Goal: Task Accomplishment & Management: Use online tool/utility

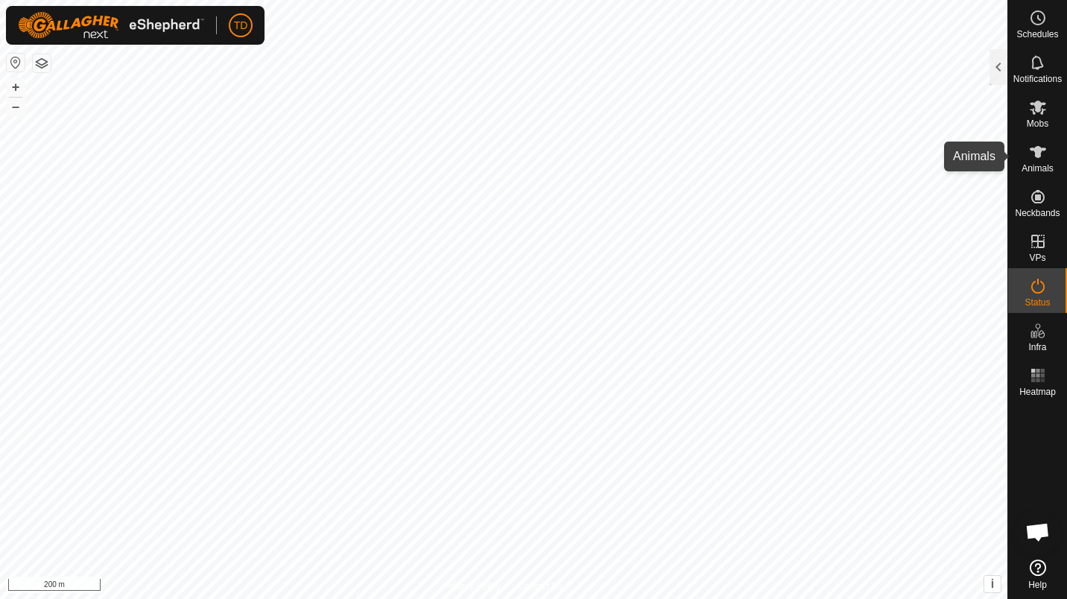
click at [1058, 151] on div "Animals" at bounding box center [1037, 156] width 59 height 45
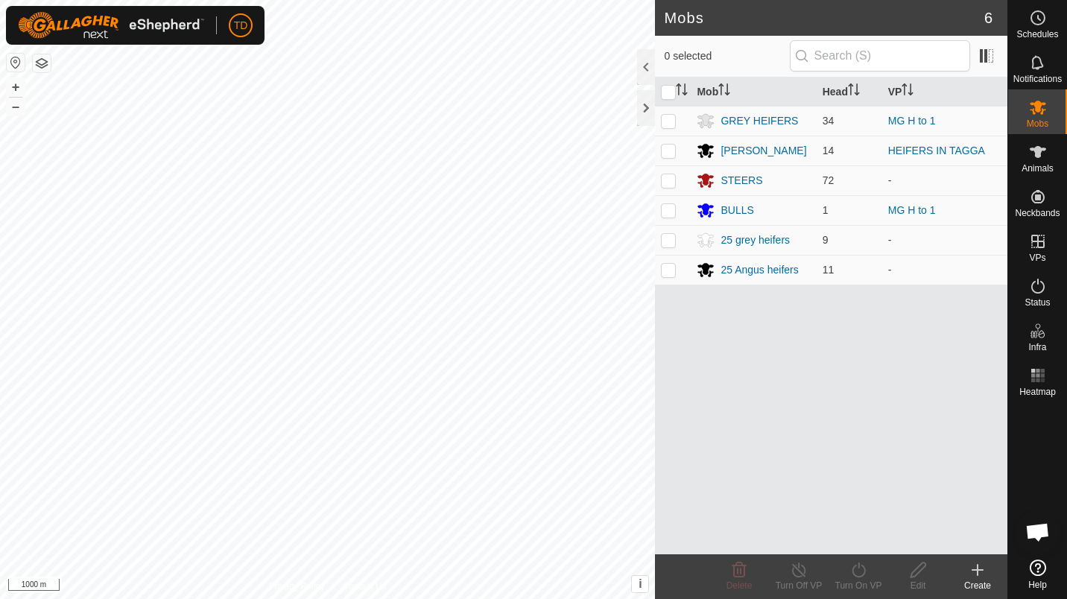
click at [46, 70] on button "button" at bounding box center [42, 63] width 18 height 18
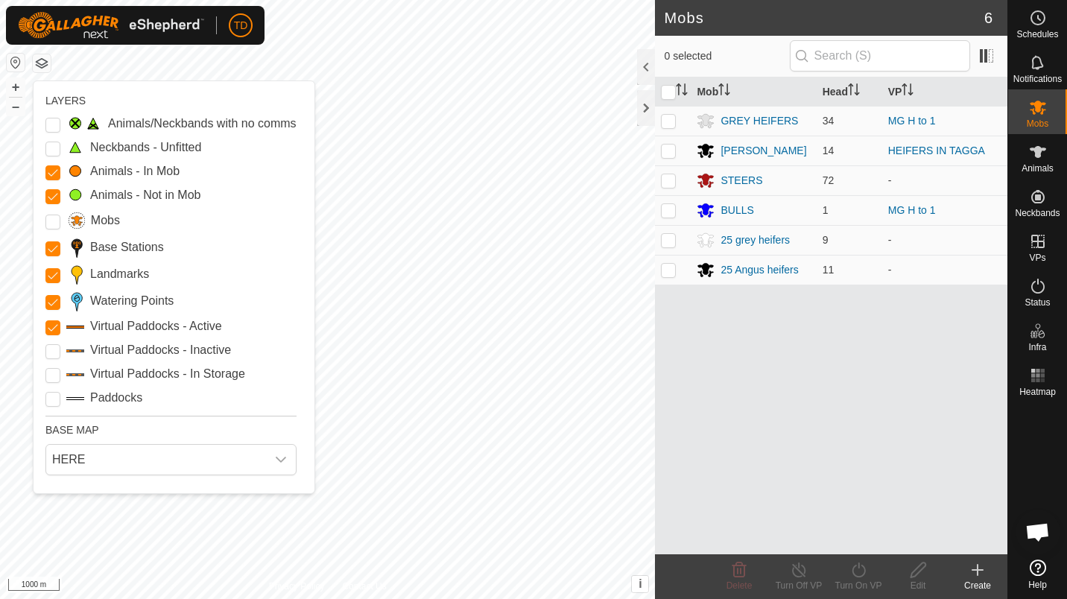
click at [116, 402] on label "Paddocks" at bounding box center [116, 398] width 52 height 18
click at [60, 402] on input "Paddocks" at bounding box center [52, 399] width 15 height 15
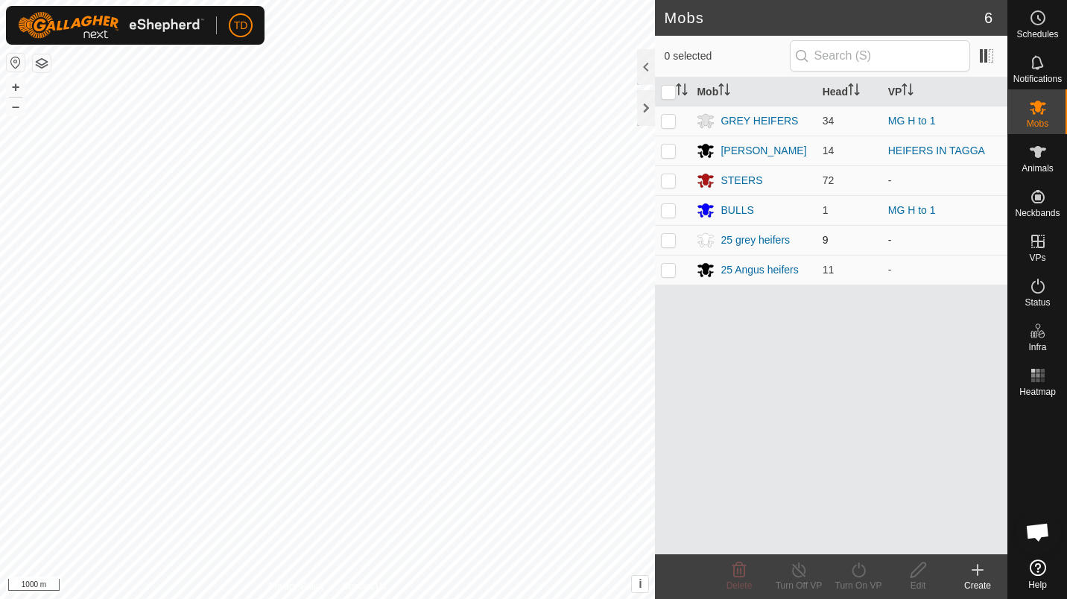
click at [664, 239] on div "Mobs 6 0 selected Mob Head VP GREY HEIFERS 34 MG H to 1 ANGUS HEIFERS 14 HEIFER…" at bounding box center [504, 299] width 1008 height 599
click at [643, 113] on div at bounding box center [646, 108] width 18 height 36
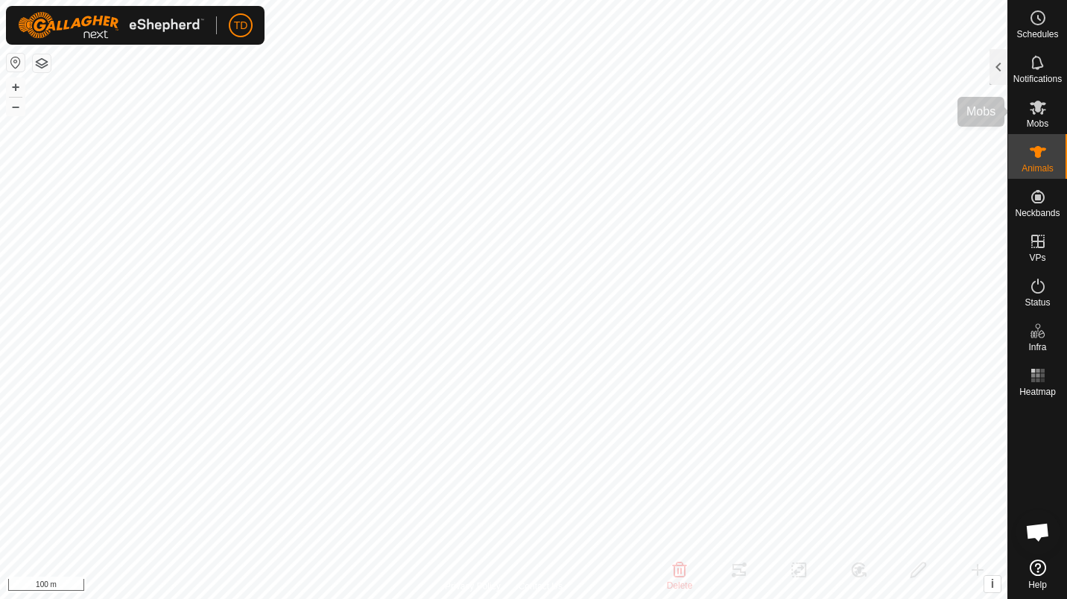
click at [1023, 126] on div "Mobs" at bounding box center [1037, 111] width 59 height 45
click at [993, 69] on div at bounding box center [999, 67] width 18 height 36
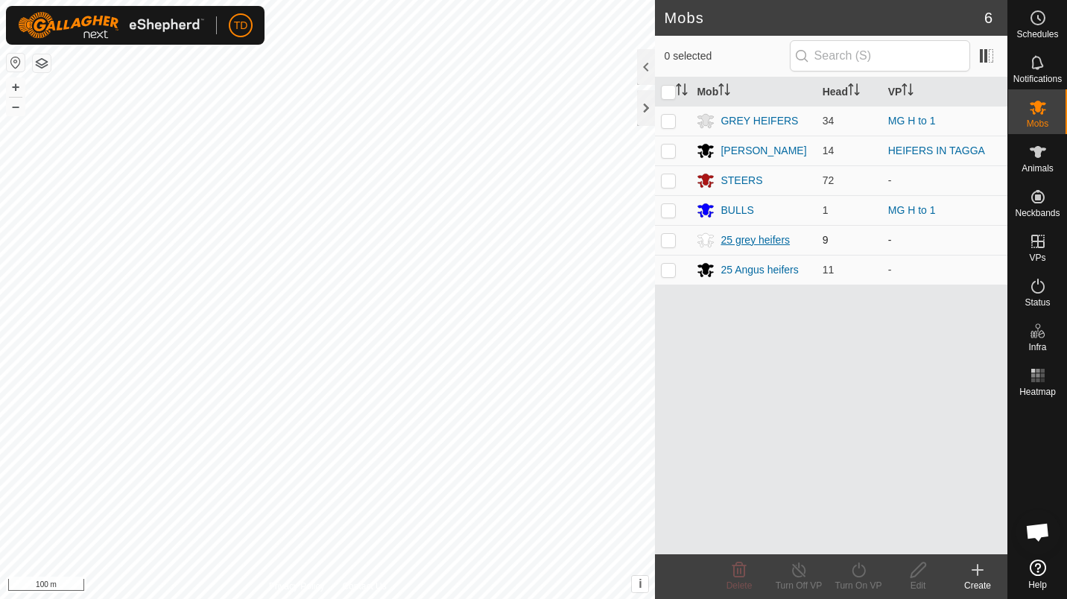
click at [702, 241] on icon at bounding box center [706, 241] width 16 height 14
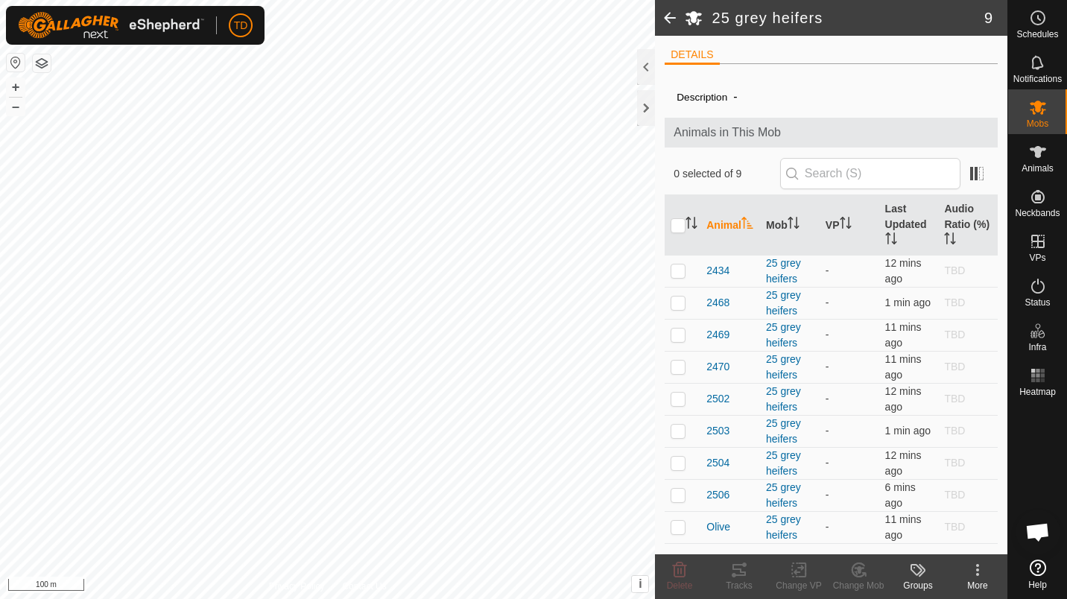
click at [690, 24] on icon at bounding box center [694, 19] width 16 height 14
click at [694, 15] on icon at bounding box center [694, 19] width 16 height 14
click at [993, 563] on kebab-svg-icon at bounding box center [978, 570] width 60 height 18
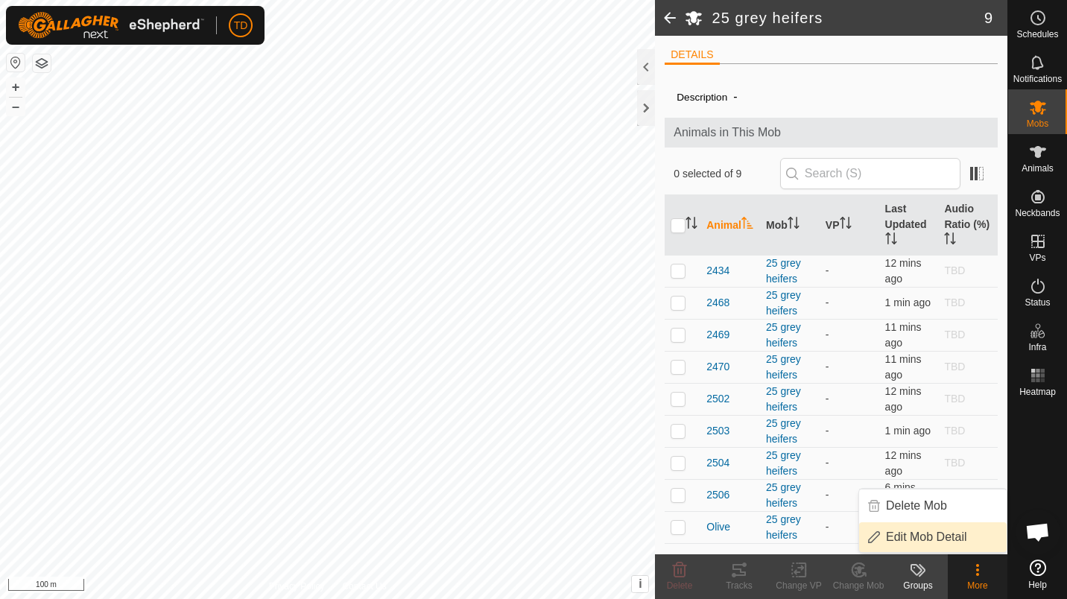
click at [947, 530] on link "Edit Mob Detail" at bounding box center [933, 537] width 148 height 30
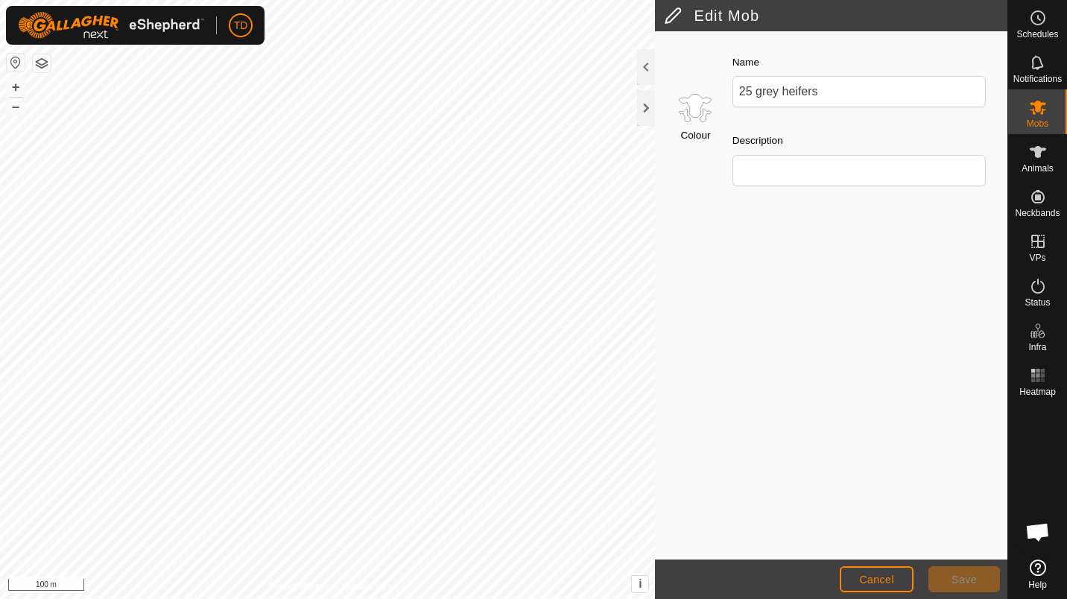
click at [682, 124] on input "Select a color" at bounding box center [696, 107] width 36 height 36
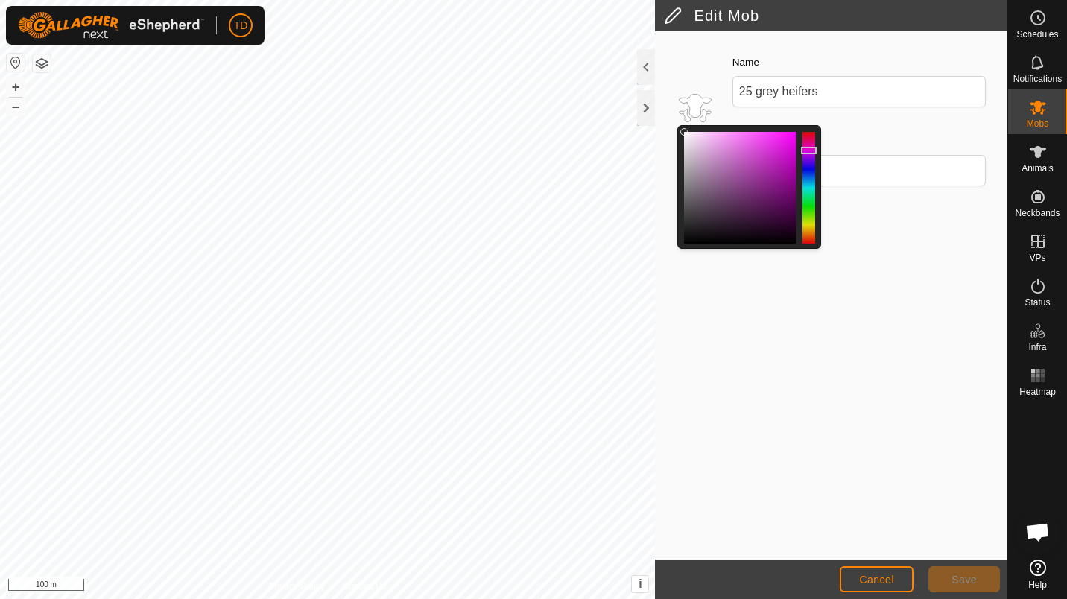
drag, startPoint x: 679, startPoint y: 145, endPoint x: 692, endPoint y: 186, distance: 43.1
click at [692, 186] on div at bounding box center [750, 187] width 144 height 124
drag, startPoint x: 692, startPoint y: 186, endPoint x: 668, endPoint y: 170, distance: 29.2
click at [668, 170] on div "Colour" at bounding box center [692, 119] width 55 height 157
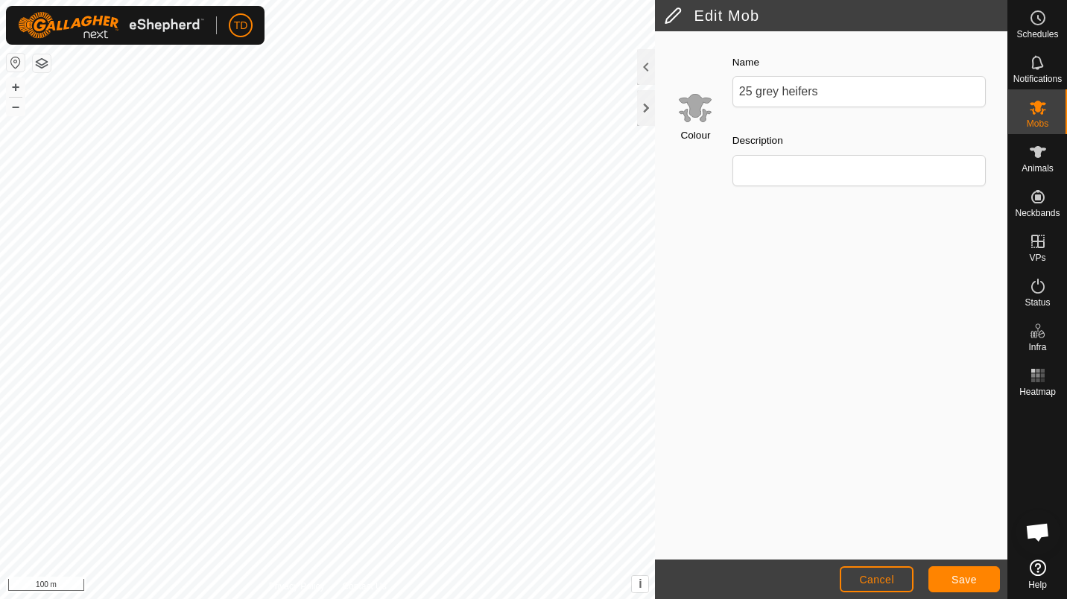
click at [960, 565] on footer "Cancel Save" at bounding box center [831, 580] width 353 height 40
click at [957, 582] on span "Save" at bounding box center [964, 580] width 25 height 12
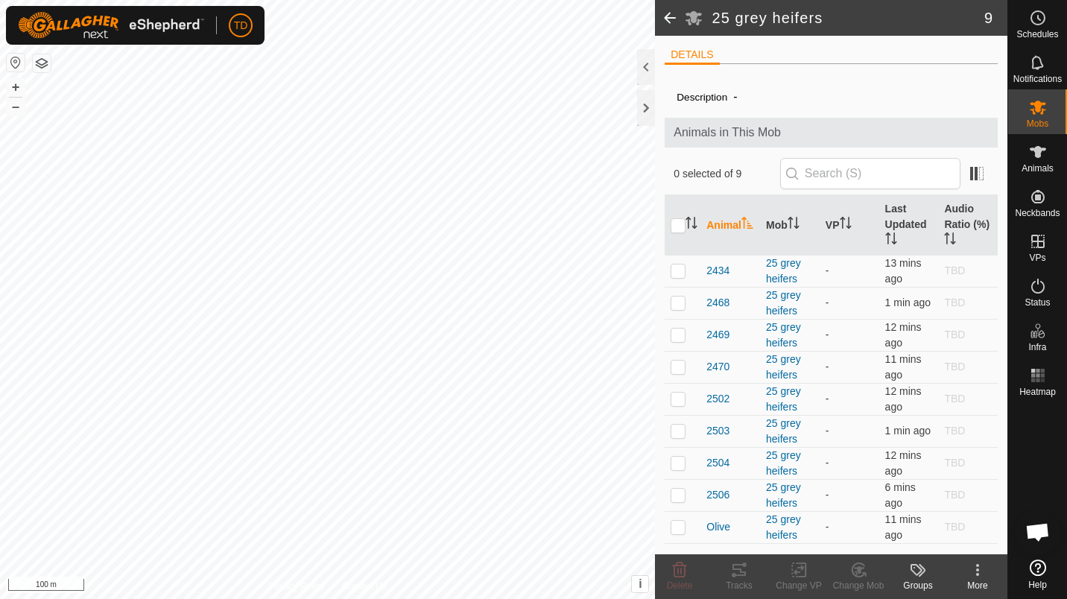
click at [972, 587] on div "More" at bounding box center [978, 585] width 60 height 13
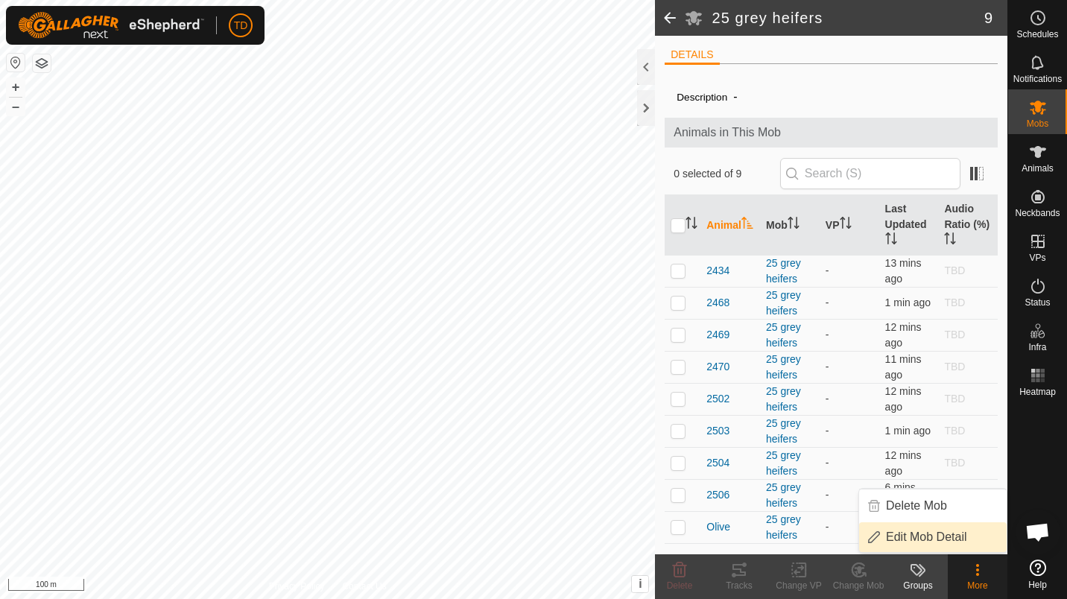
click at [944, 540] on link "Edit Mob Detail" at bounding box center [933, 537] width 148 height 30
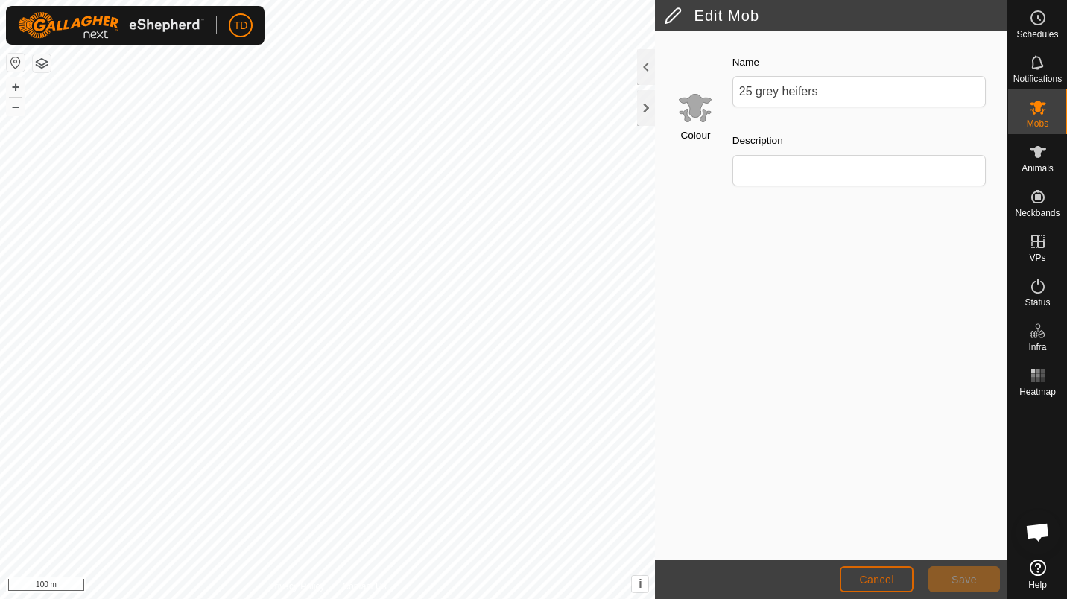
click at [883, 574] on span "Cancel" at bounding box center [876, 580] width 35 height 12
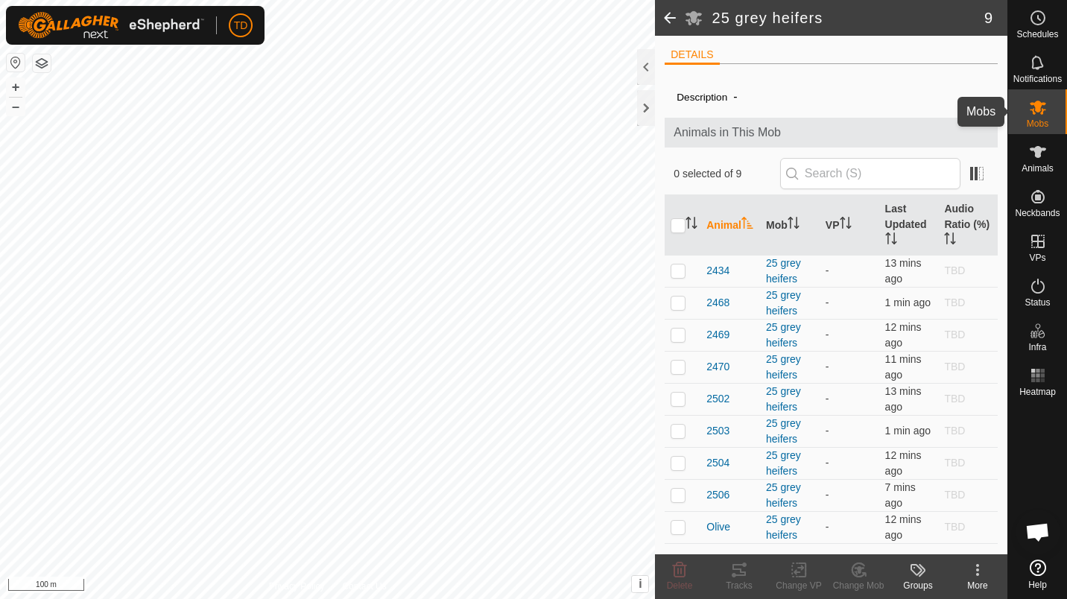
click at [1033, 94] on div "Mobs" at bounding box center [1037, 111] width 59 height 45
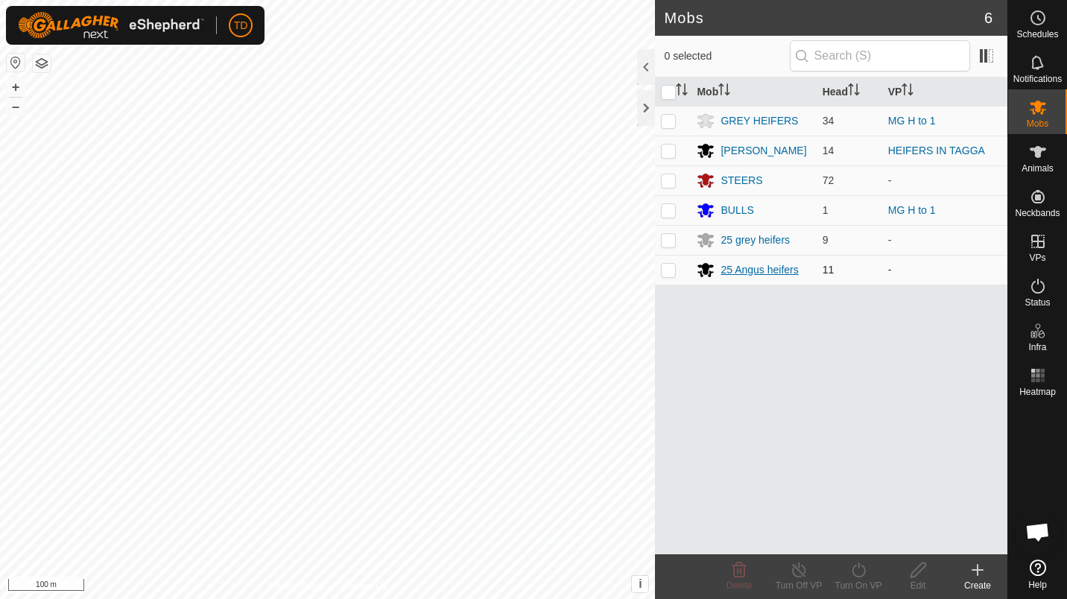
click at [742, 274] on div "25 Angus heifers" at bounding box center [760, 270] width 78 height 16
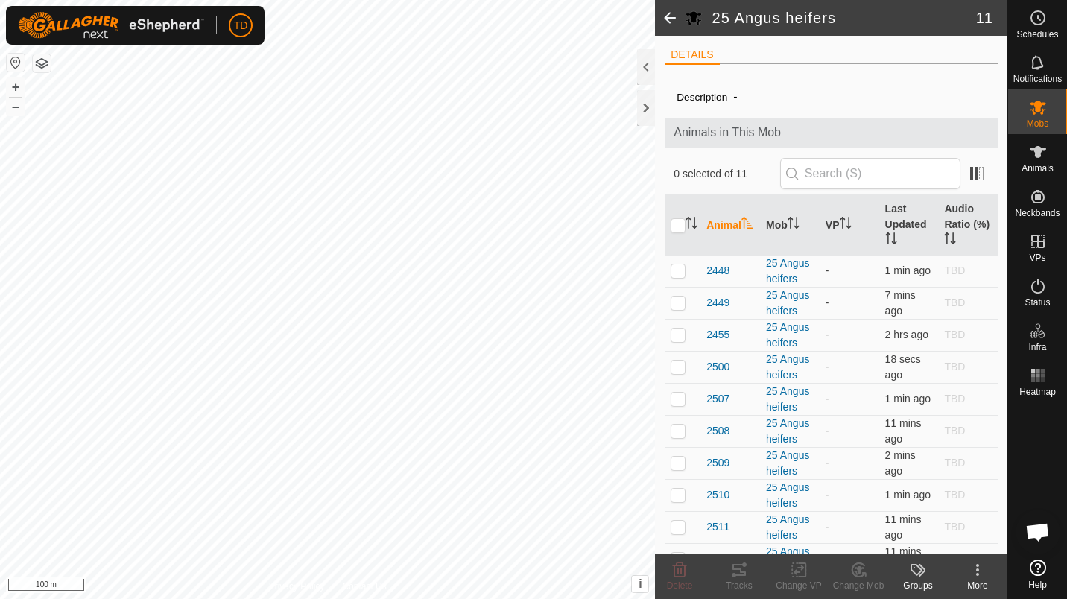
click at [972, 578] on icon at bounding box center [978, 570] width 18 height 18
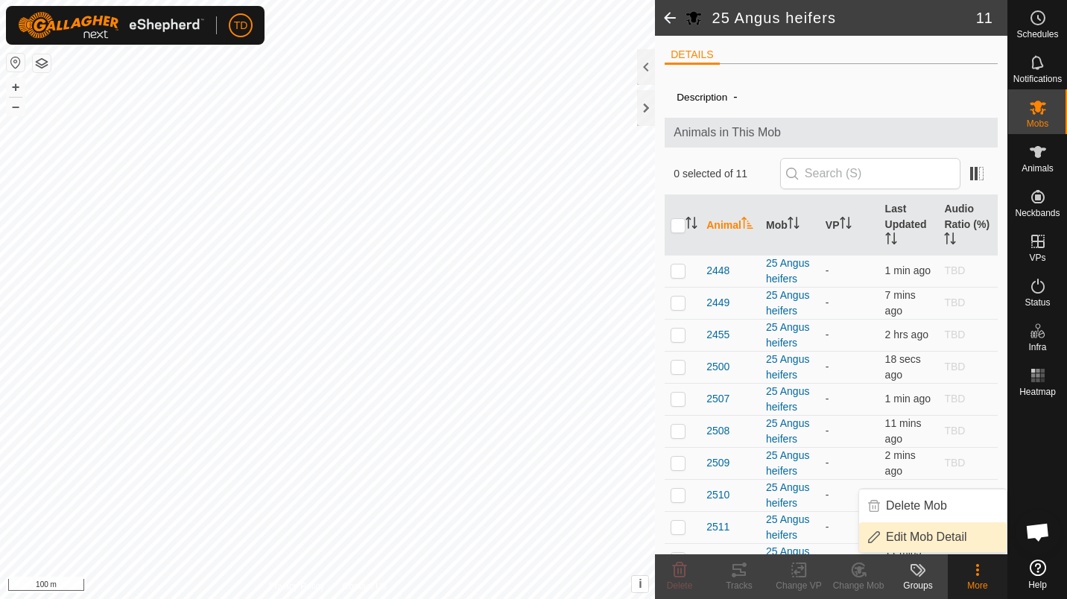
click at [941, 540] on link "Edit Mob Detail" at bounding box center [933, 537] width 148 height 30
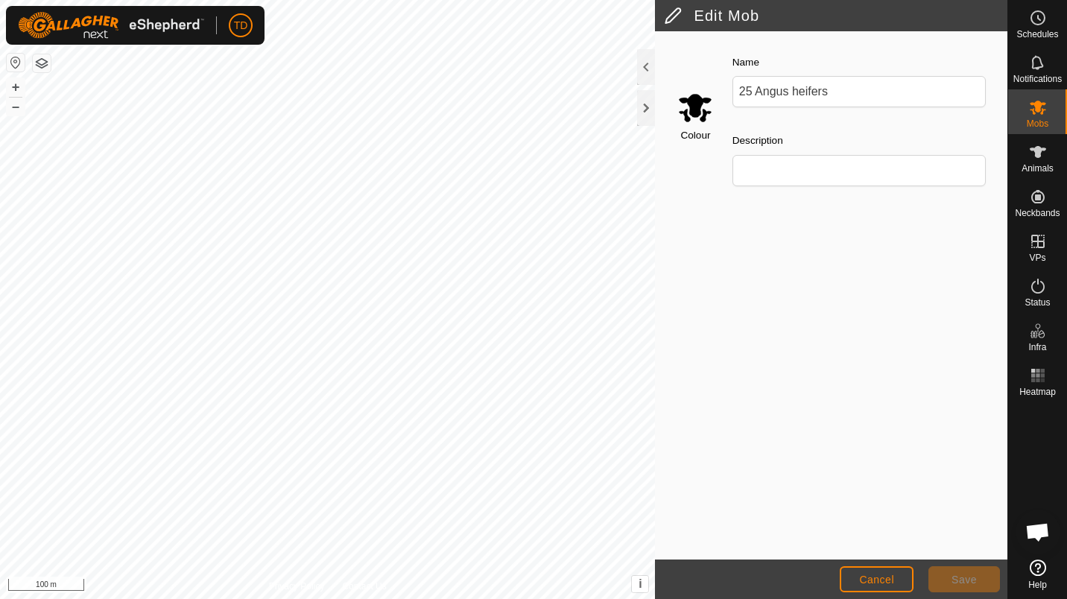
click at [696, 104] on input "Select a color" at bounding box center [696, 107] width 36 height 36
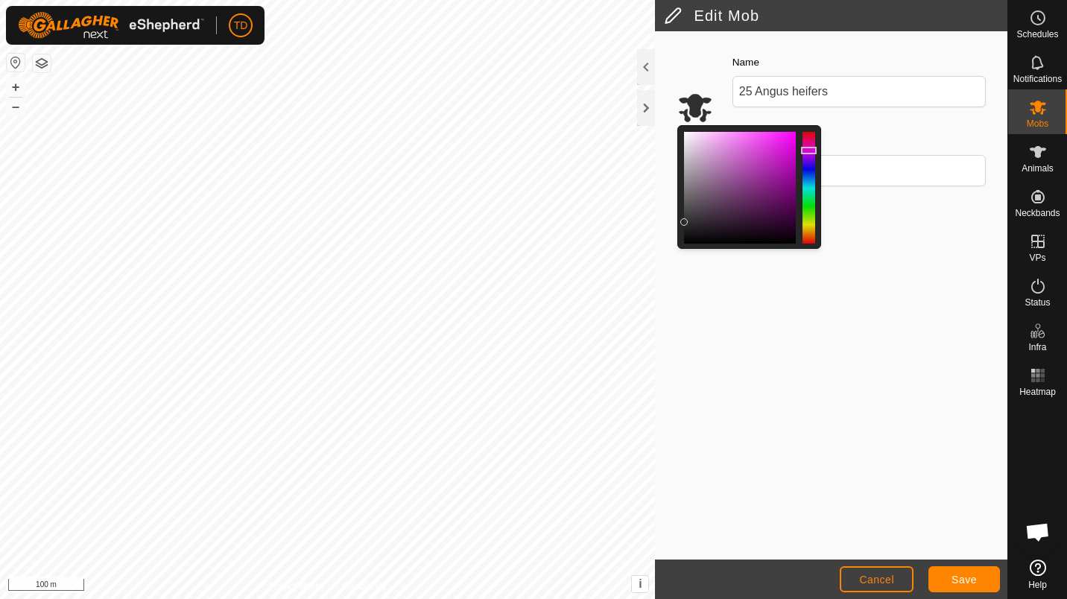
drag, startPoint x: 683, startPoint y: 240, endPoint x: 667, endPoint y: 224, distance: 22.7
click at [667, 224] on div "Colour Name 25 Angus heifers Description" at bounding box center [831, 295] width 353 height 528
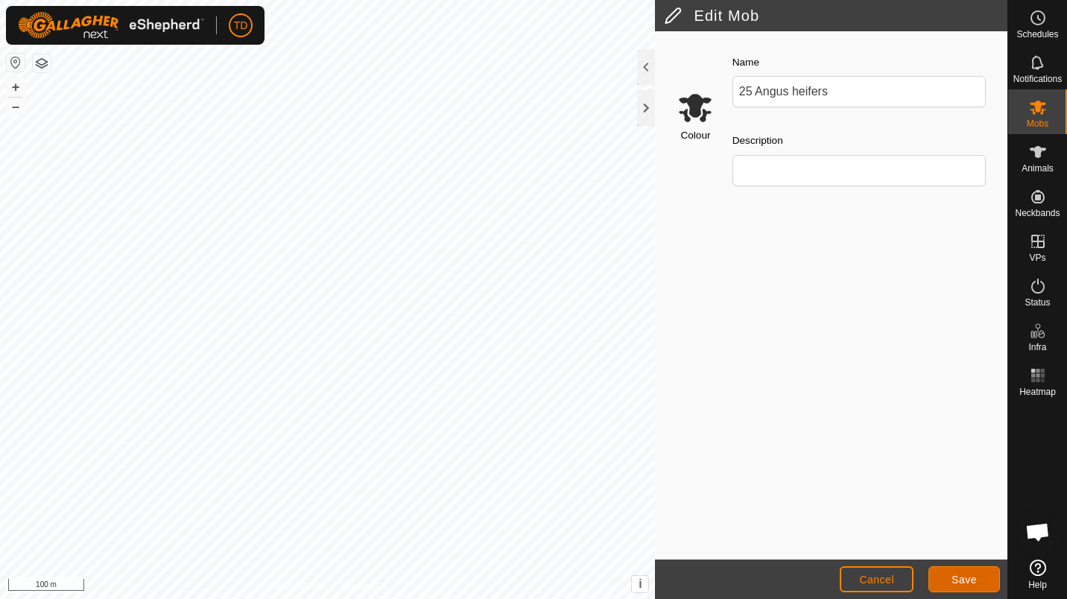
click at [970, 571] on button "Save" at bounding box center [965, 579] width 72 height 26
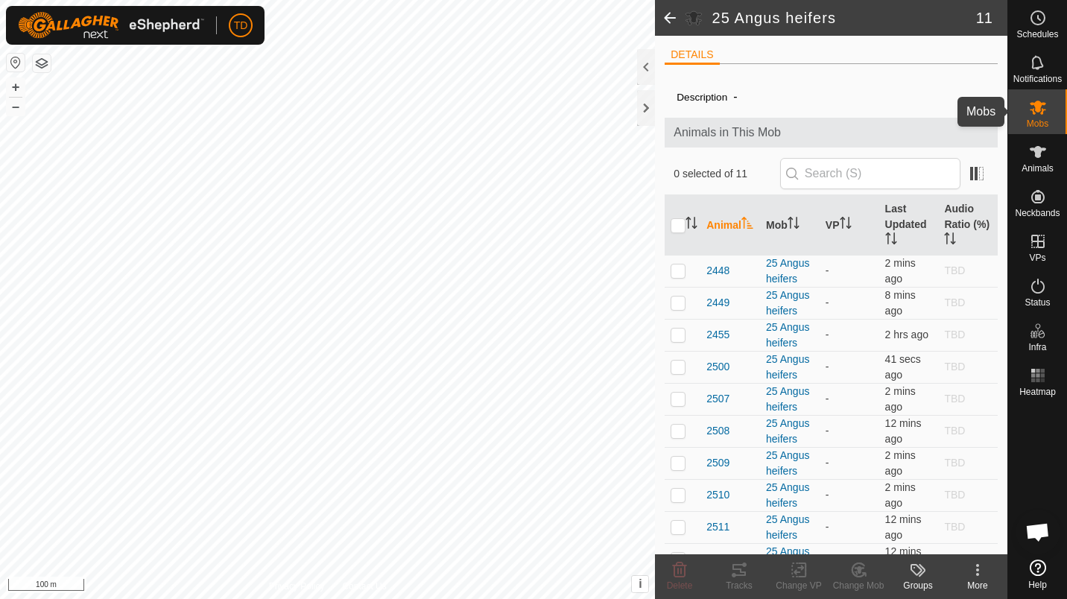
click at [1052, 92] on div "Mobs" at bounding box center [1037, 111] width 59 height 45
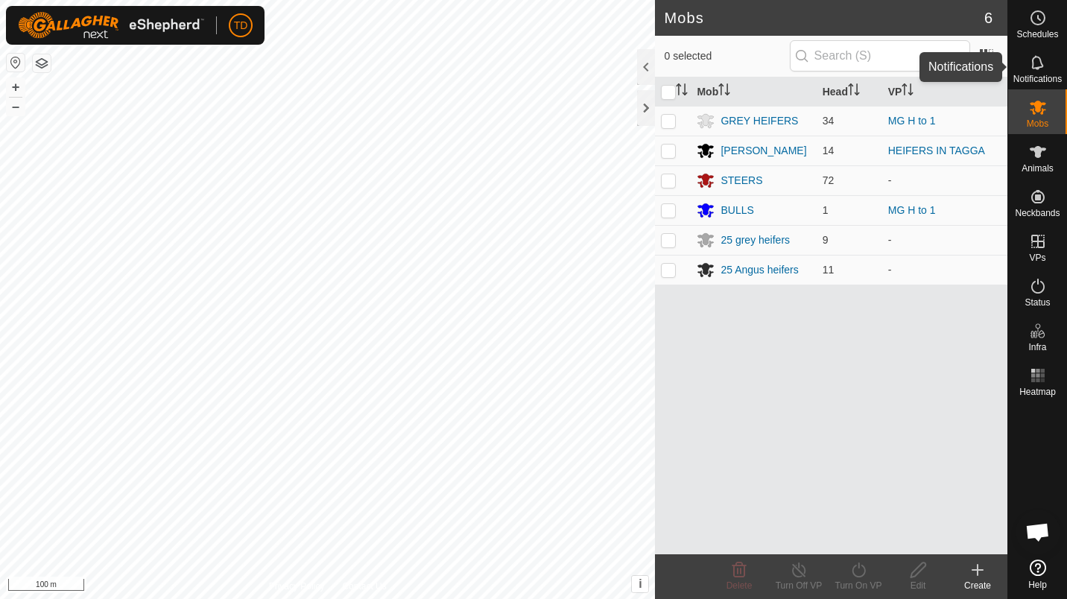
click at [1052, 71] on div "Notifications" at bounding box center [1037, 67] width 59 height 45
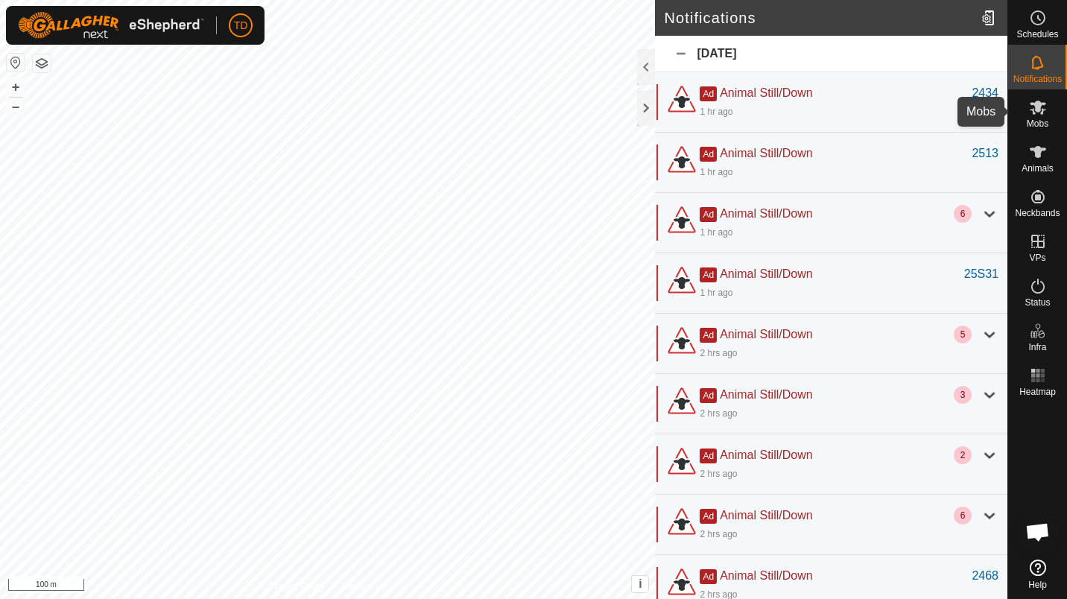
click at [1050, 107] on es-mob-svg-icon at bounding box center [1038, 107] width 27 height 24
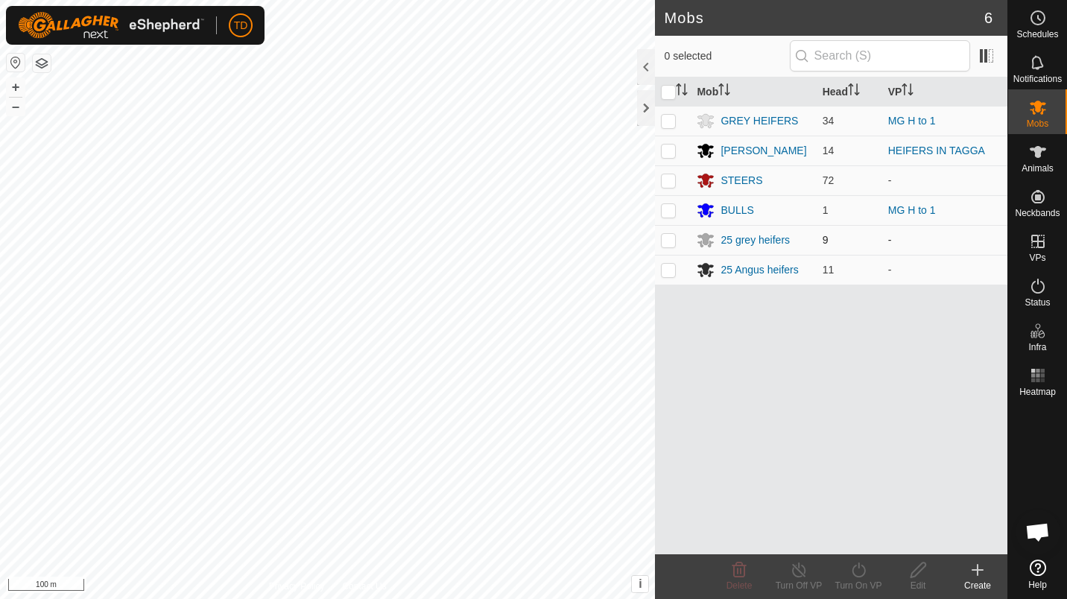
click at [667, 244] on p-checkbox at bounding box center [668, 240] width 15 height 12
checkbox input "true"
click at [667, 262] on td at bounding box center [673, 270] width 36 height 30
checkbox input "true"
click at [674, 182] on p-checkbox at bounding box center [668, 180] width 15 height 12
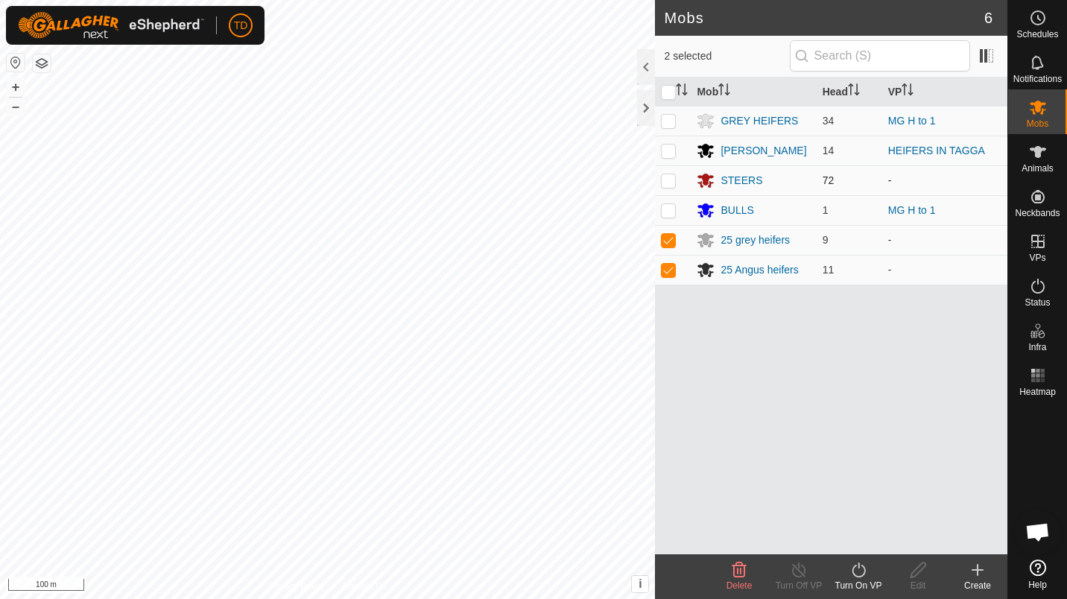
checkbox input "true"
click at [873, 582] on div "Turn On VP" at bounding box center [859, 585] width 60 height 13
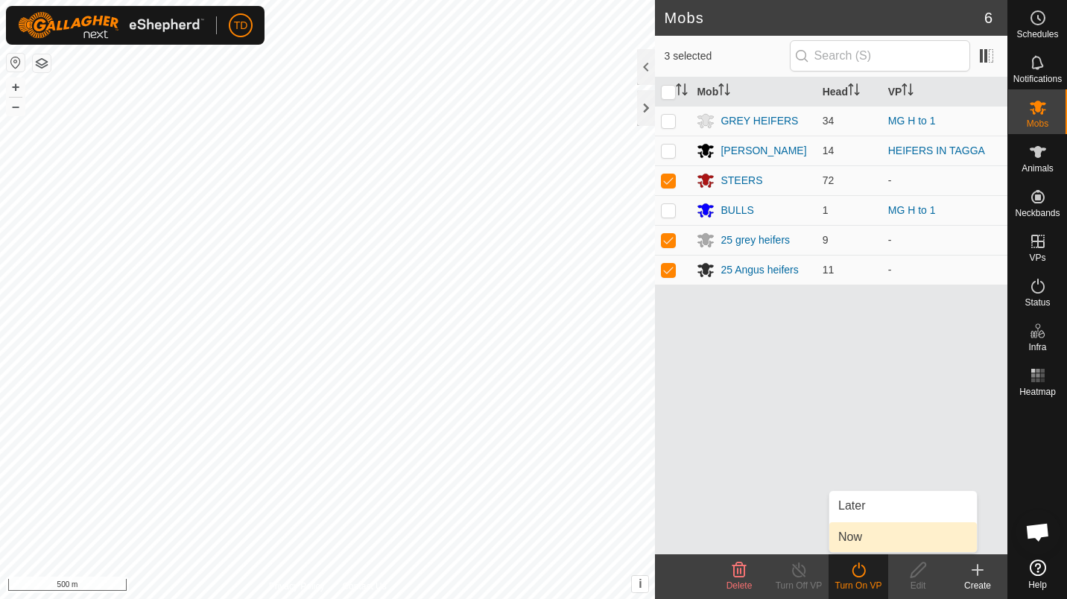
click at [874, 531] on link "Now" at bounding box center [904, 537] width 148 height 30
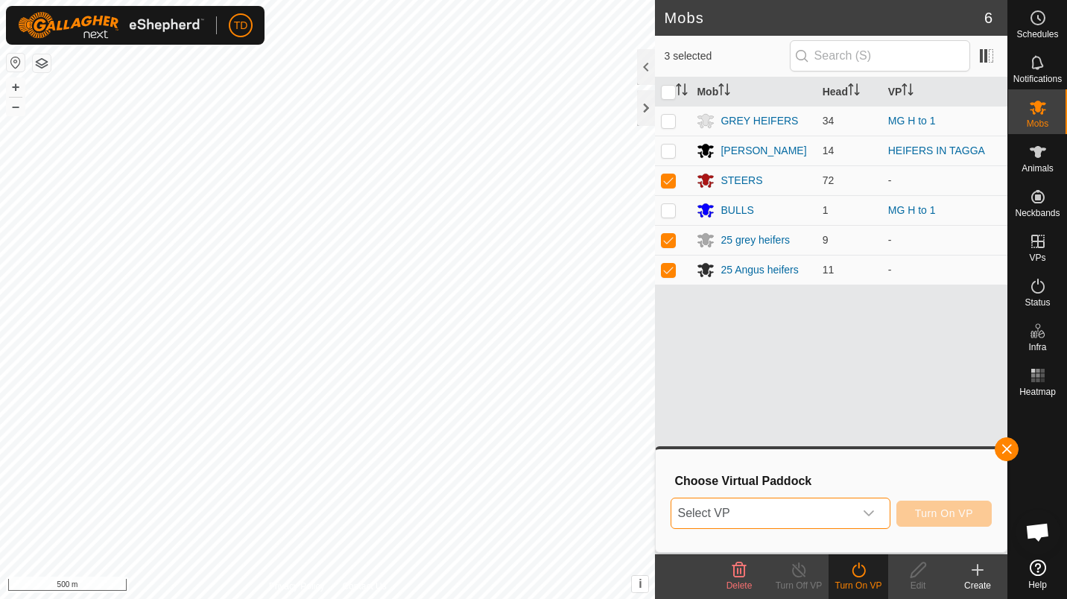
click at [837, 512] on span "Select VP" at bounding box center [763, 514] width 182 height 30
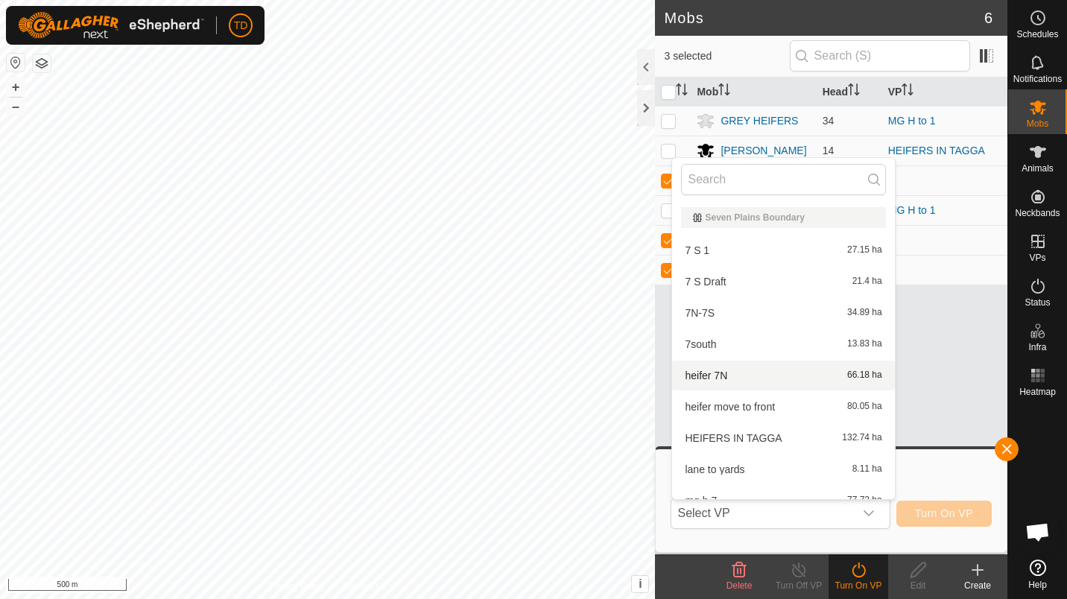
click at [962, 568] on create-svg-icon at bounding box center [978, 570] width 60 height 18
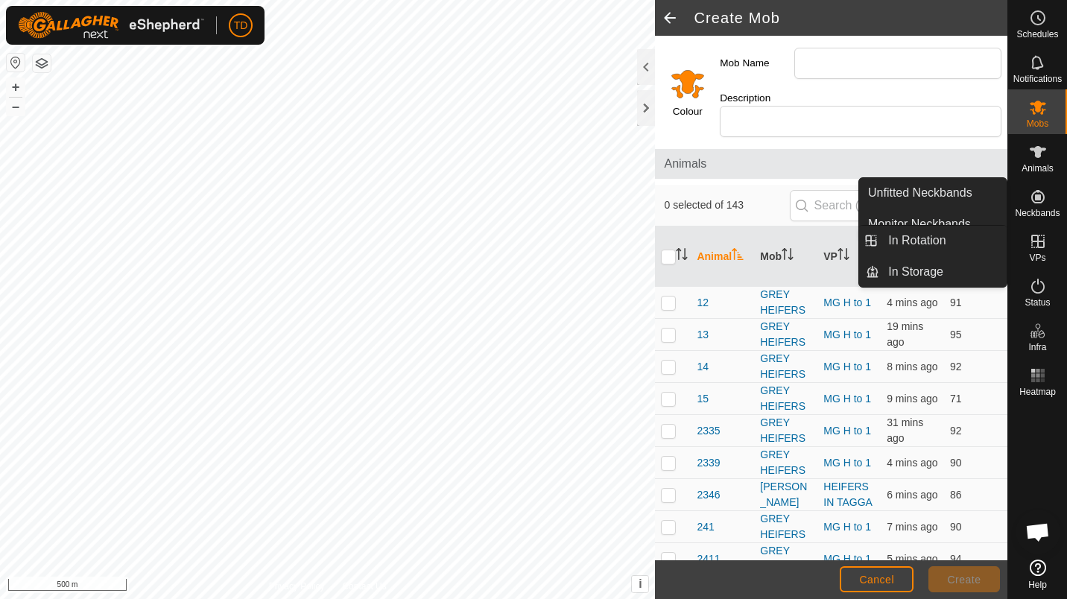
click at [1039, 241] on icon at bounding box center [1038, 241] width 13 height 13
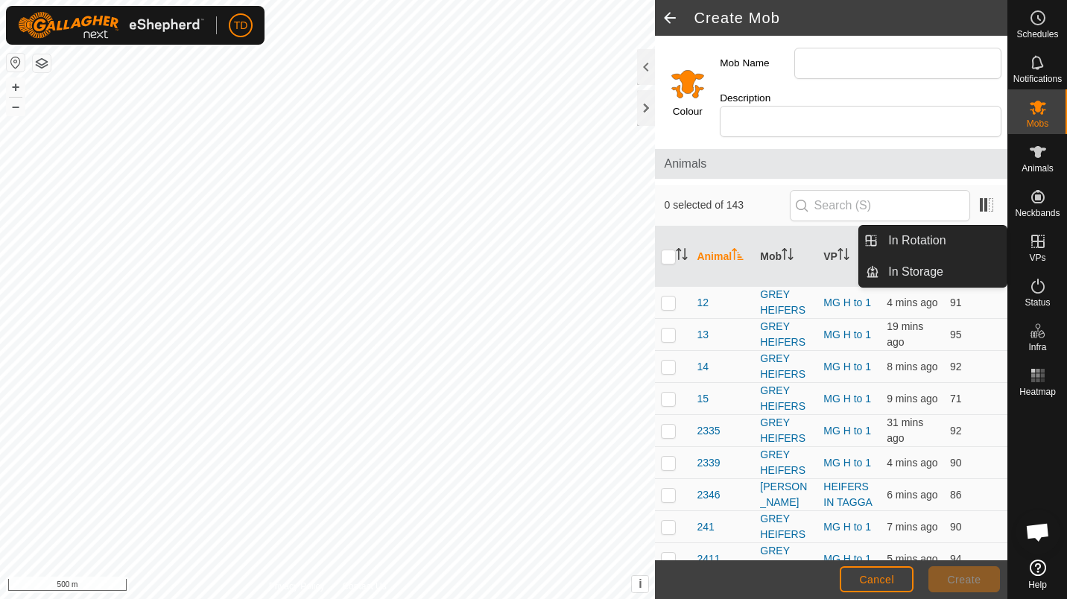
click at [1054, 250] on div "VPs" at bounding box center [1037, 246] width 59 height 45
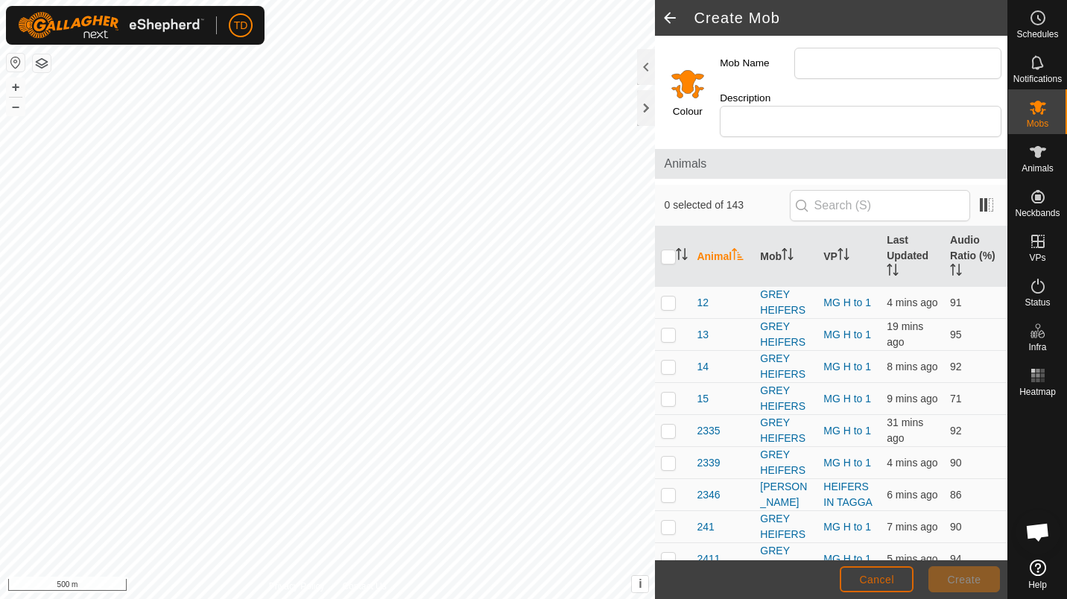
click at [892, 583] on span "Cancel" at bounding box center [876, 580] width 35 height 12
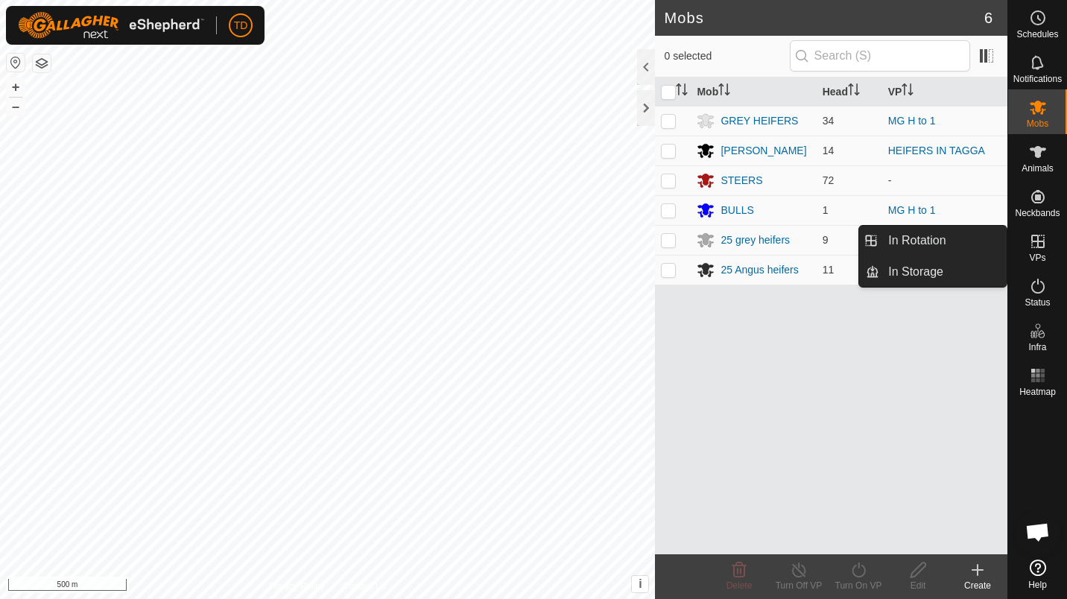
click at [1045, 243] on icon at bounding box center [1038, 242] width 18 height 18
click at [1032, 257] on span "VPs" at bounding box center [1037, 257] width 16 height 9
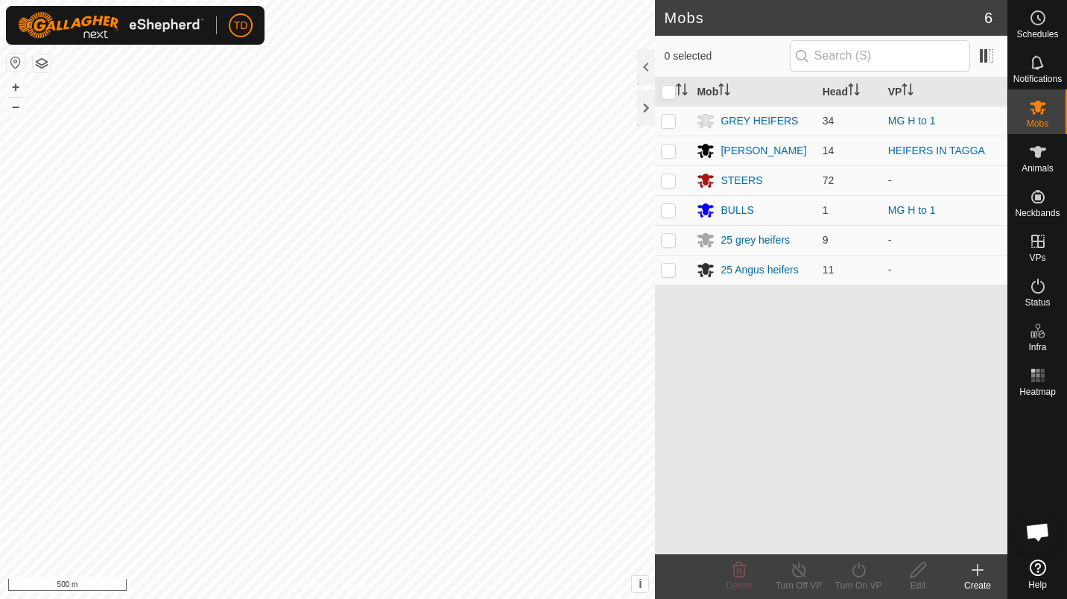
click at [980, 569] on icon at bounding box center [978, 570] width 18 height 18
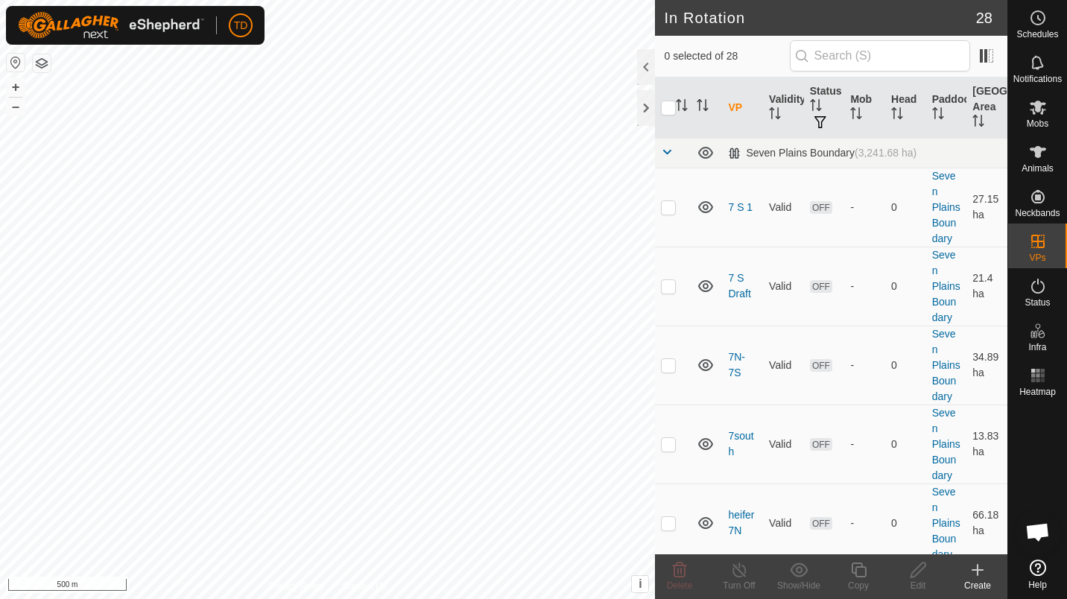
click at [974, 581] on div "Create" at bounding box center [978, 585] width 60 height 13
